Goal: Check status: Check status

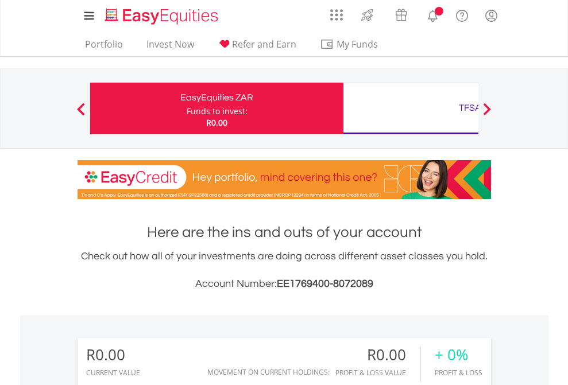
scroll to position [110, 180]
click at [187, 109] on div "Funds to invest:" at bounding box center [217, 111] width 61 height 11
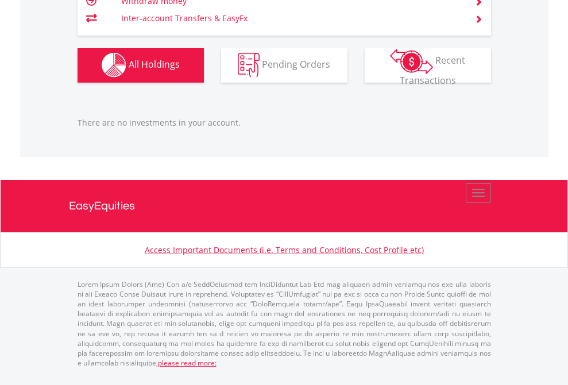
scroll to position [1137, 0]
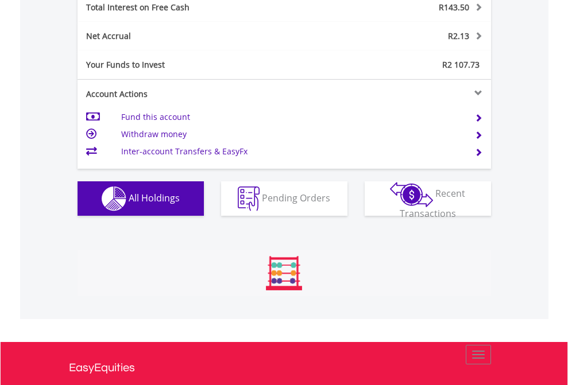
scroll to position [1323, 0]
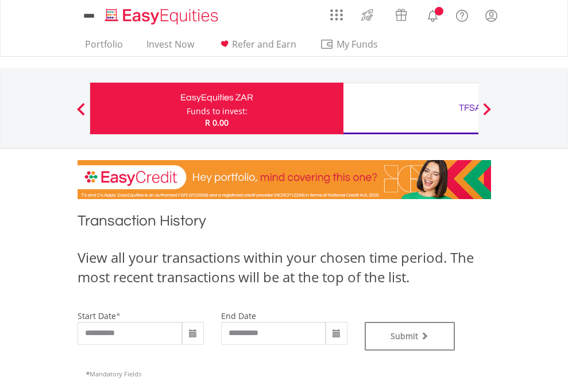
scroll to position [466, 0]
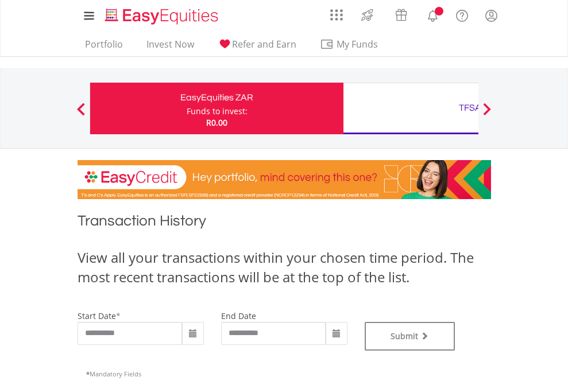
click at [411, 109] on div "TFSA" at bounding box center [470, 108] width 240 height 16
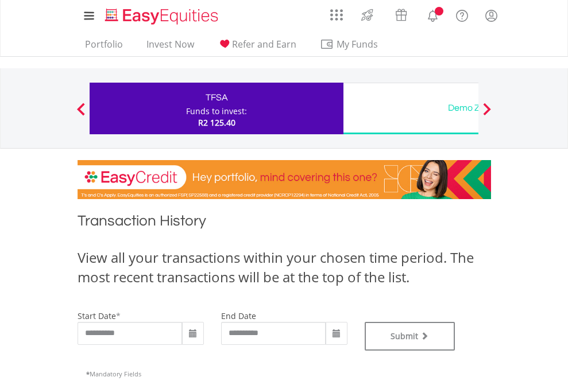
type input "**********"
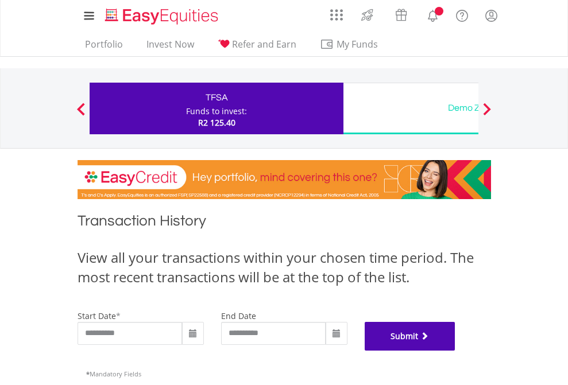
click at [455, 351] on button "Submit" at bounding box center [410, 336] width 91 height 29
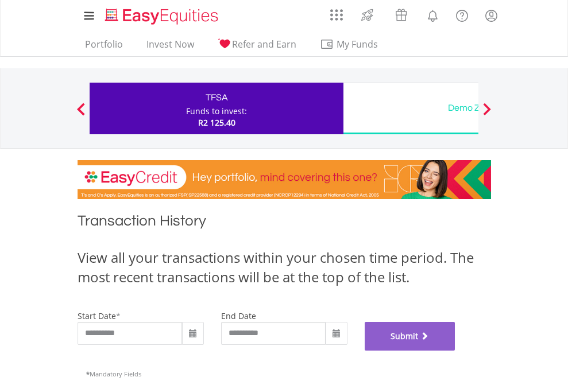
scroll to position [466, 0]
